Goal: Information Seeking & Learning: Learn about a topic

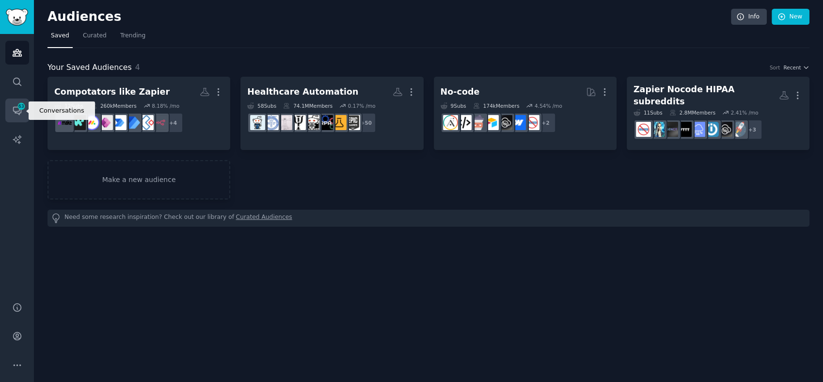
click at [16, 107] on icon "Sidebar" at bounding box center [17, 111] width 8 height 8
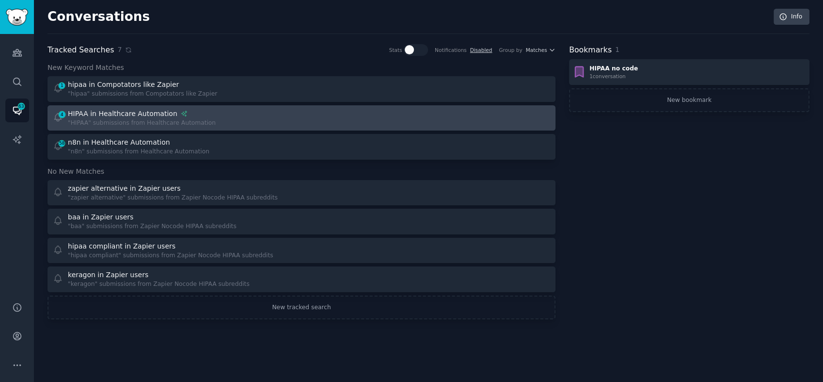
click at [212, 114] on div "4 HIPAA in Healthcare Automation "HIPAA" submissions from Healthcare Automation" at bounding box center [174, 118] width 242 height 19
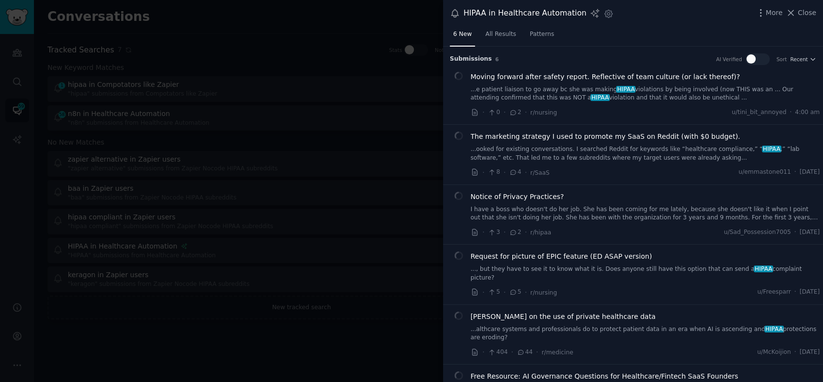
scroll to position [24, 0]
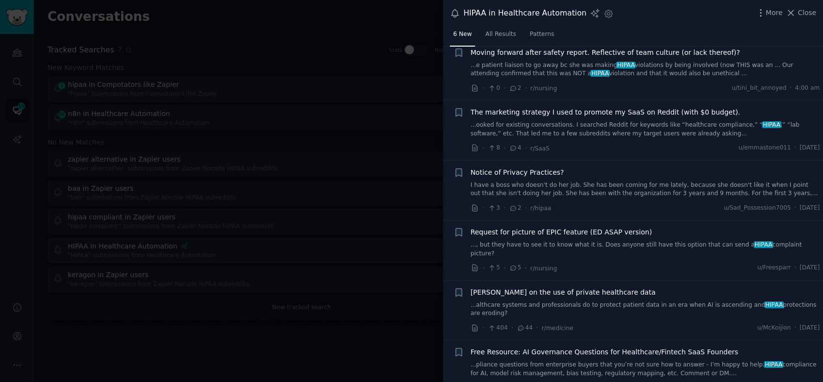
click at [572, 360] on link "...pliance questions from enterprise buyers that you’re not sure how to answer …" at bounding box center [646, 368] width 350 height 17
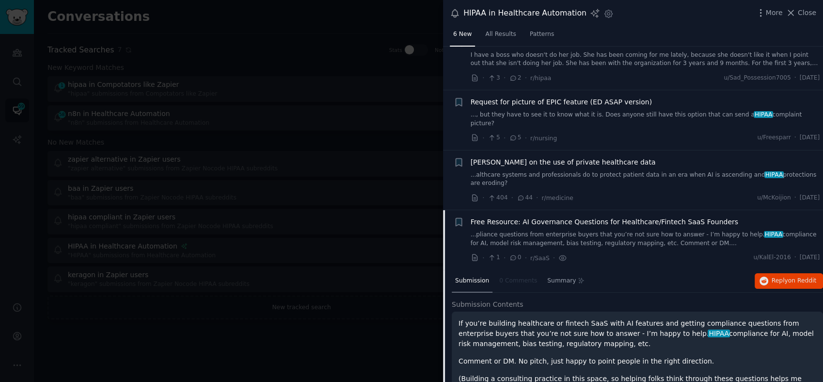
scroll to position [173, 0]
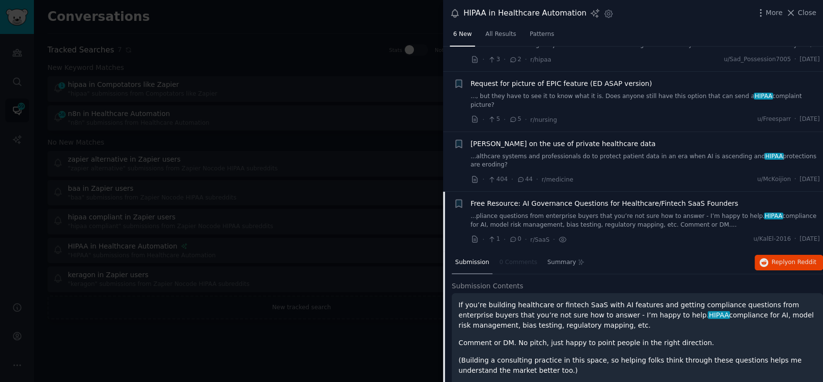
click at [585, 212] on link "...pliance questions from enterprise buyers that you’re not sure how to answer …" at bounding box center [646, 220] width 350 height 17
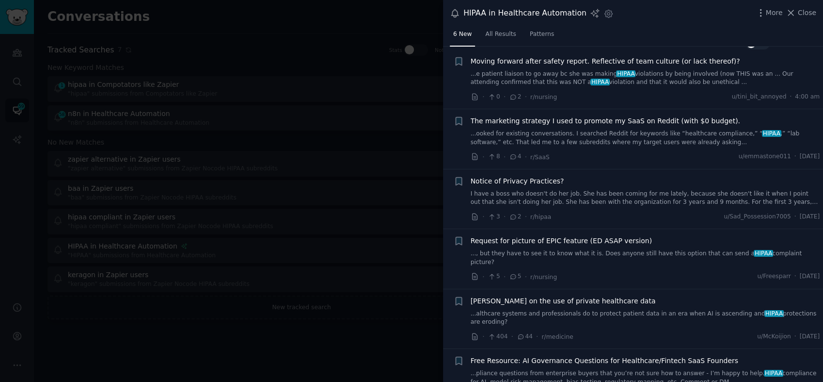
scroll to position [24, 0]
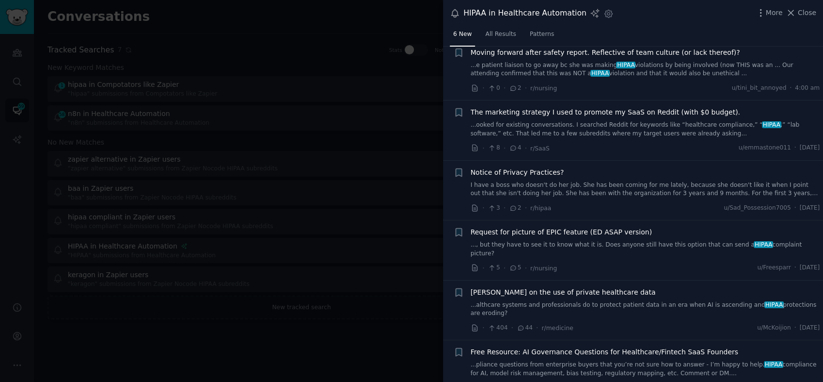
click at [581, 301] on link "...althcare systems and professionals do to protect patient data in an era when…" at bounding box center [646, 309] width 350 height 17
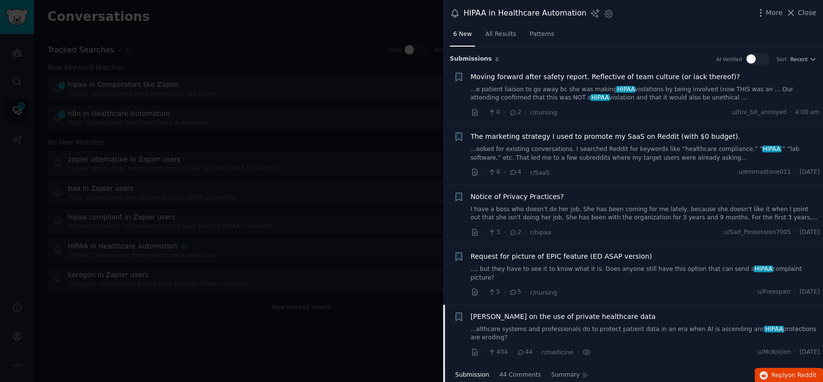
click at [806, 10] on span "Close" at bounding box center [807, 13] width 18 height 10
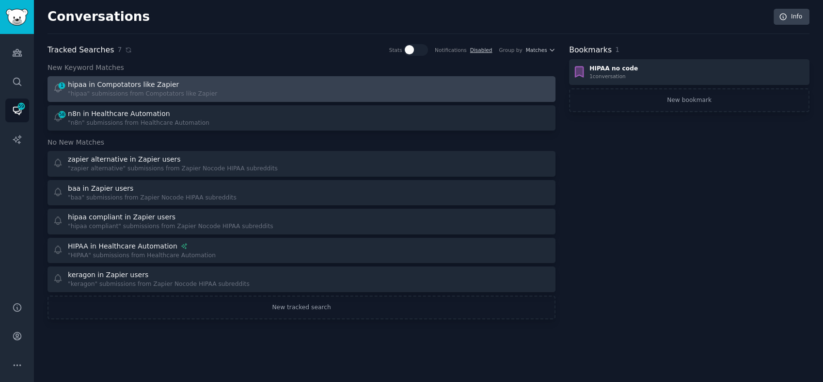
click at [175, 91] on div ""hipaa" submissions from Compotators like Zapier" at bounding box center [142, 94] width 149 height 9
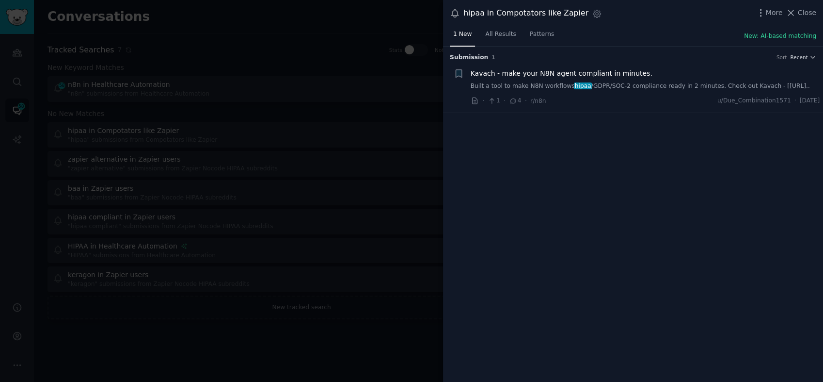
click at [618, 82] on link "Built a tool to make N8N workflows hipaa /GDPR/SOC-2 compliance ready in 2 minu…" at bounding box center [646, 86] width 350 height 9
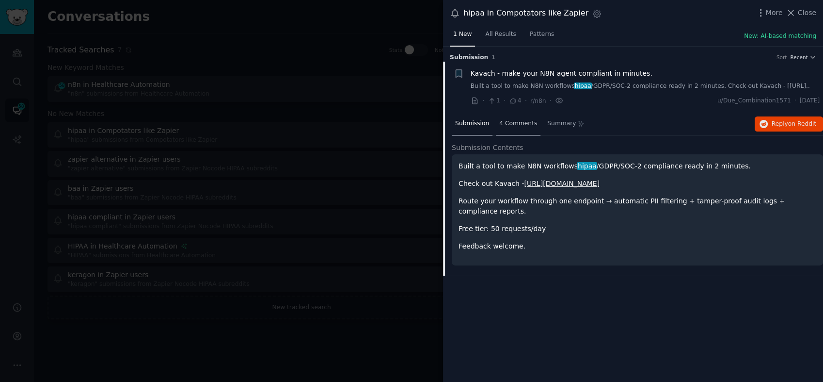
click at [511, 128] on span "4 Comments" at bounding box center [518, 123] width 38 height 9
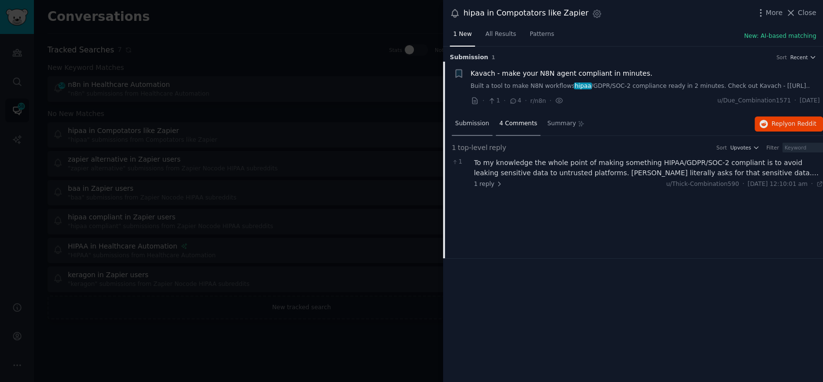
click at [481, 128] on span "Submission" at bounding box center [472, 123] width 34 height 9
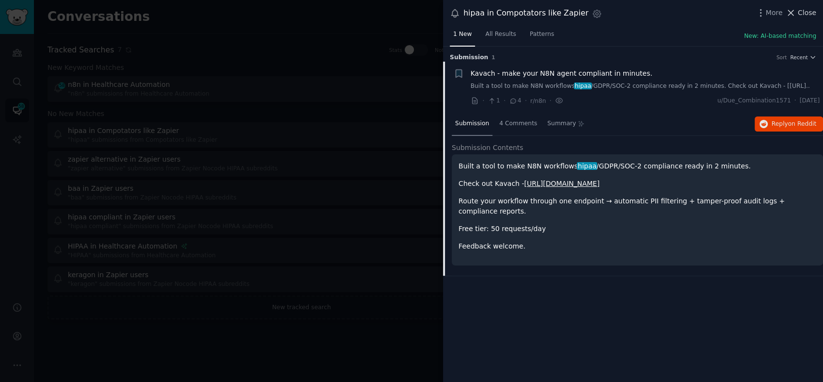
click at [814, 8] on span "Close" at bounding box center [807, 13] width 18 height 10
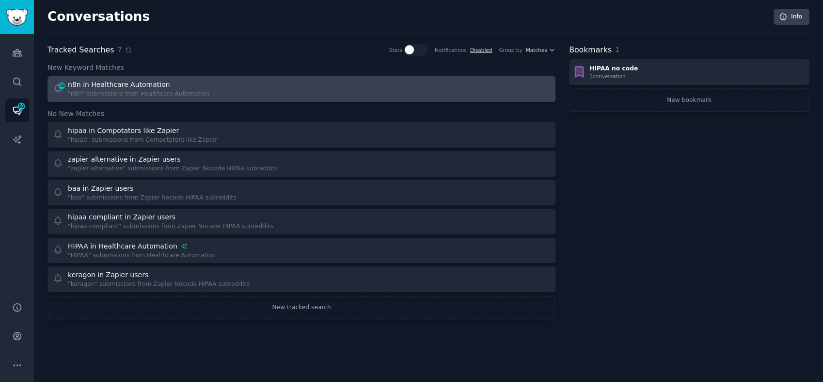
click at [166, 81] on div "n8n in Healthcare Automation" at bounding box center [139, 85] width 142 height 10
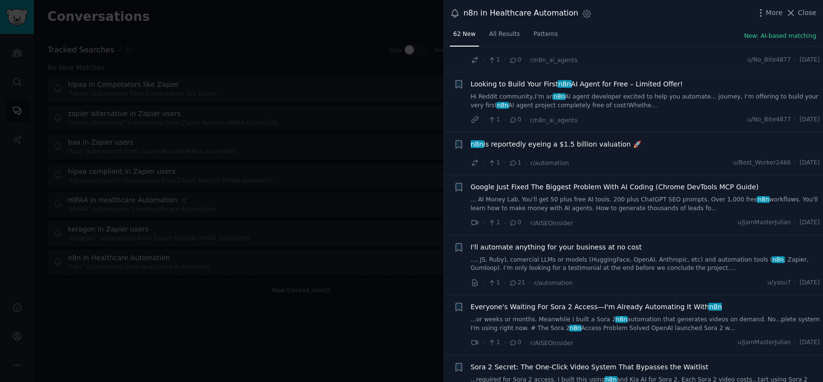
scroll to position [431, 0]
